Goal: Complete application form

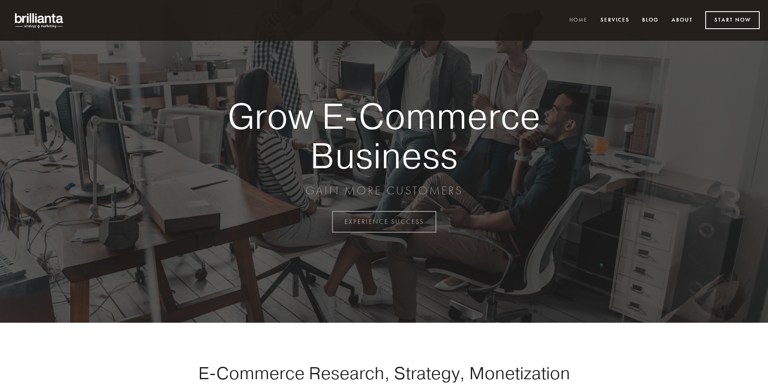
scroll to position [2179, 0]
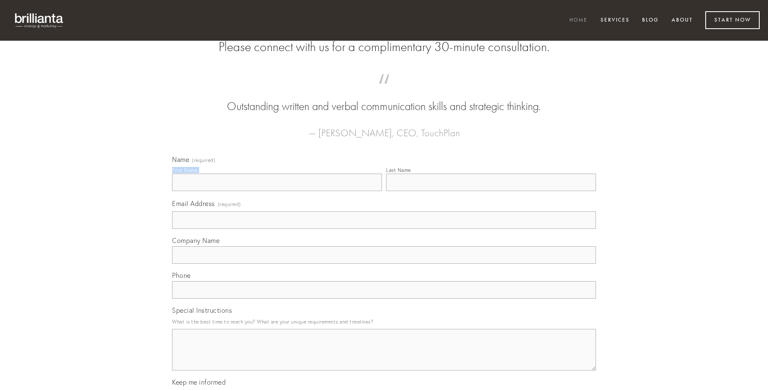
type input "[PERSON_NAME]"
click at [491, 191] on input "Last Name" at bounding box center [491, 182] width 210 height 17
type input "[PERSON_NAME]"
click at [384, 229] on input "Email Address (required)" at bounding box center [384, 220] width 424 height 17
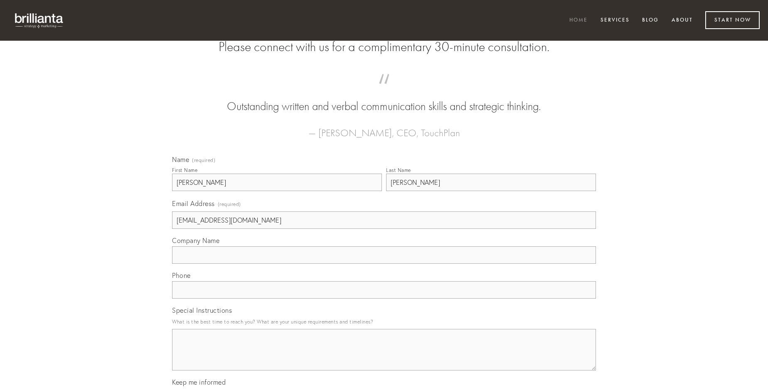
type input "[EMAIL_ADDRESS][DOMAIN_NAME]"
click at [384, 264] on input "Company Name" at bounding box center [384, 255] width 424 height 17
type input "templum"
click at [384, 299] on input "text" at bounding box center [384, 289] width 424 height 17
click at [384, 358] on textarea "Special Instructions" at bounding box center [384, 350] width 424 height 42
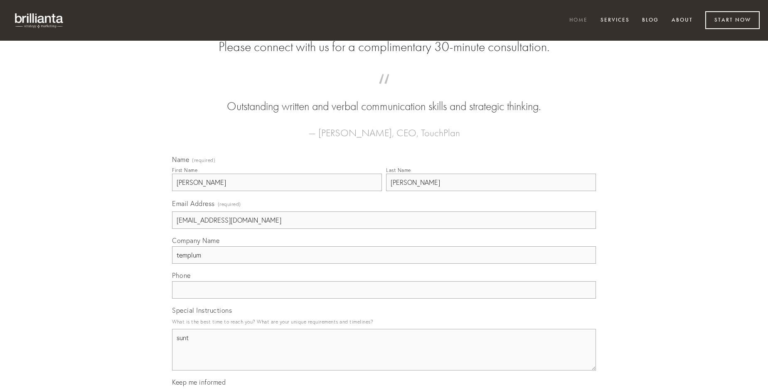
type textarea "sunt"
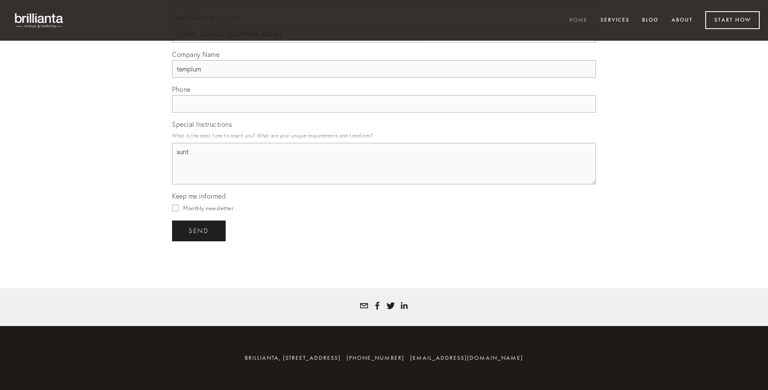
click at [200, 231] on span "send" at bounding box center [199, 230] width 20 height 7
